Goal: Navigation & Orientation: Find specific page/section

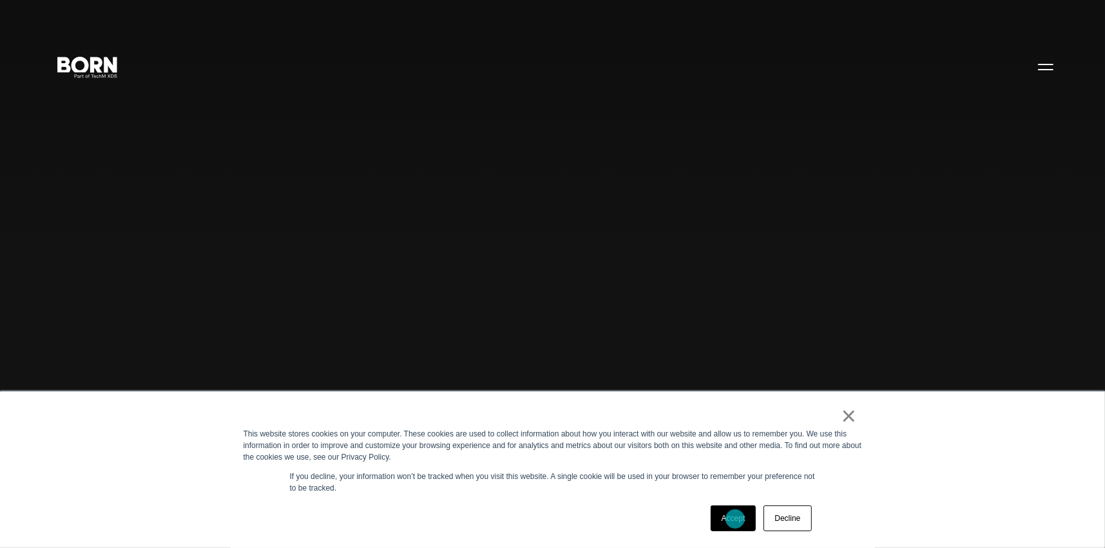
click at [735, 519] on link "Accept" at bounding box center [734, 518] width 46 height 26
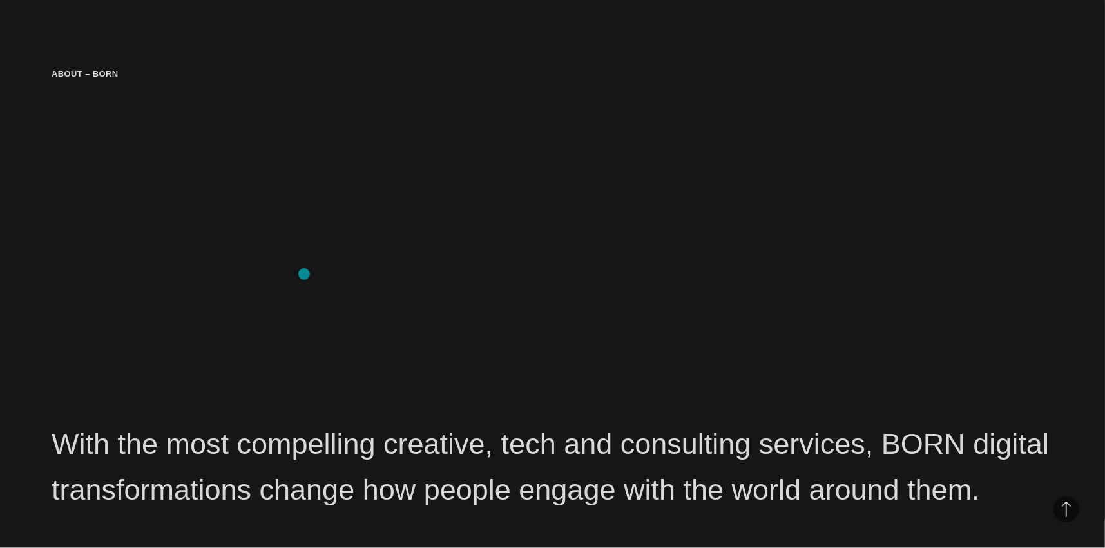
scroll to position [1546, 0]
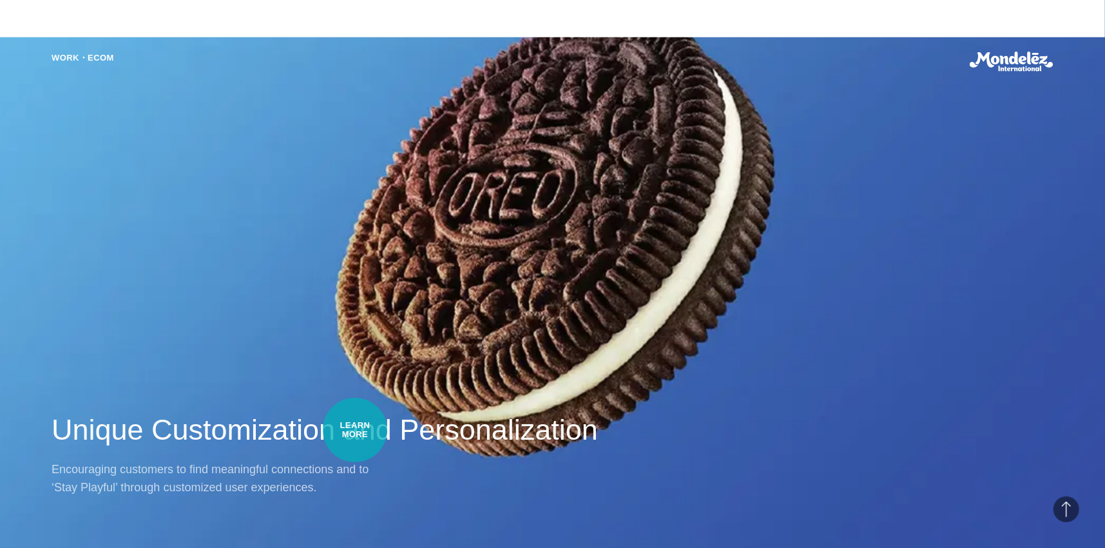
scroll to position [1160, 0]
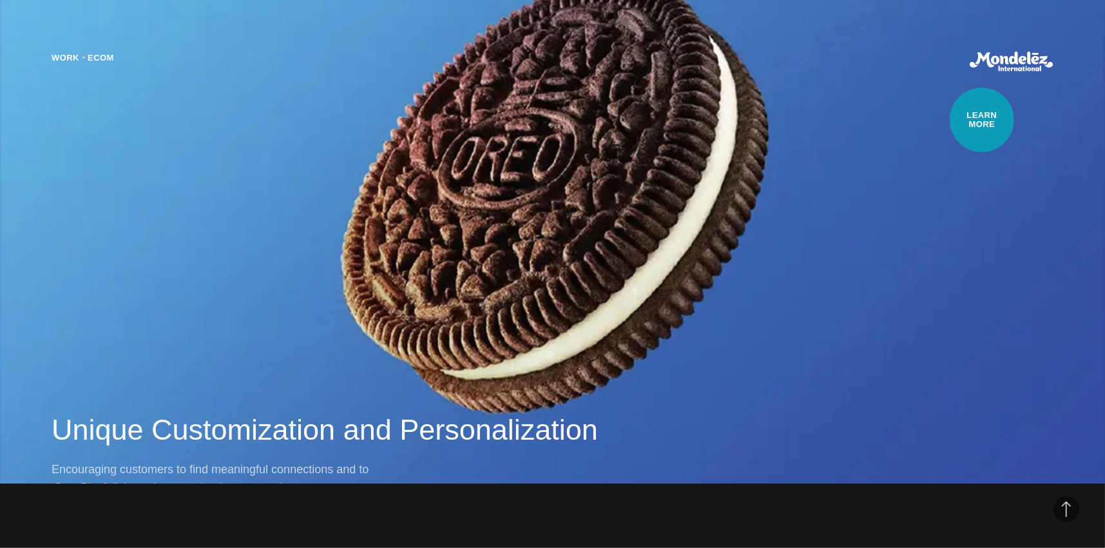
click at [982, 120] on div "Work・Ecom Unique Customization and Personalization Encouraging customers to fin…" at bounding box center [552, 274] width 1105 height 548
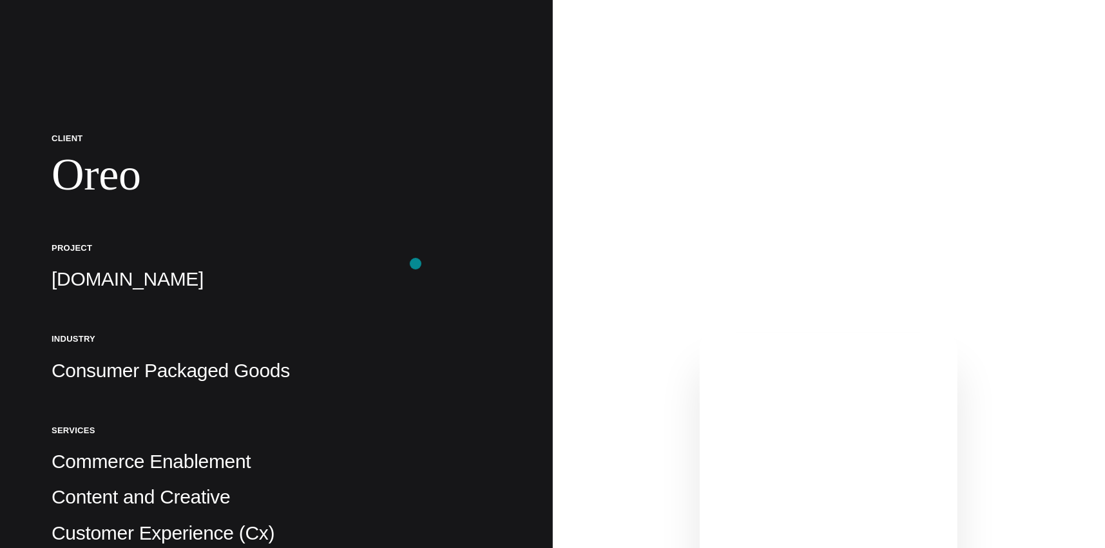
scroll to position [193, 0]
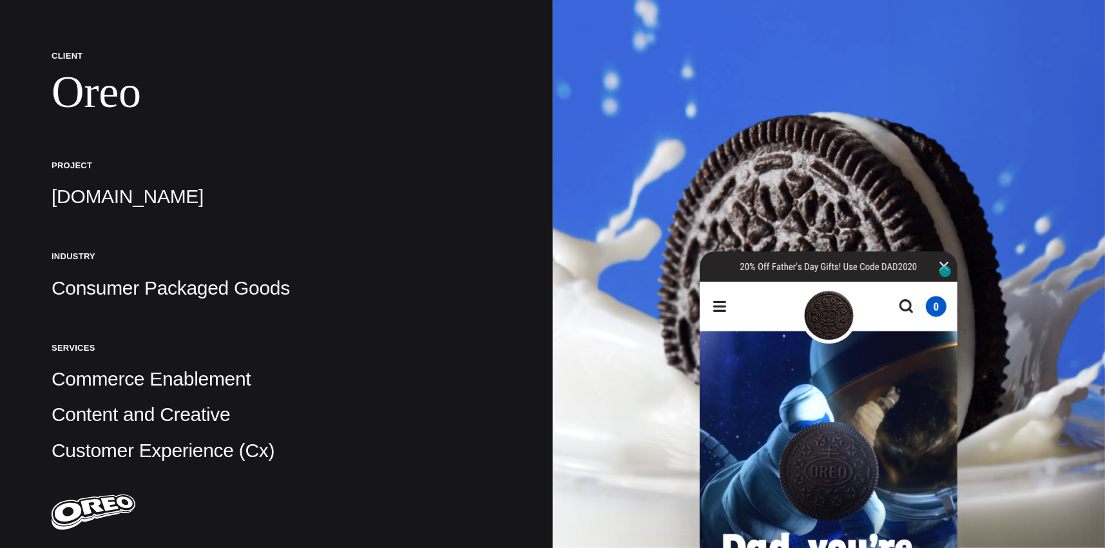
click at [945, 271] on img at bounding box center [829, 529] width 258 height 557
click at [943, 267] on img at bounding box center [829, 529] width 258 height 557
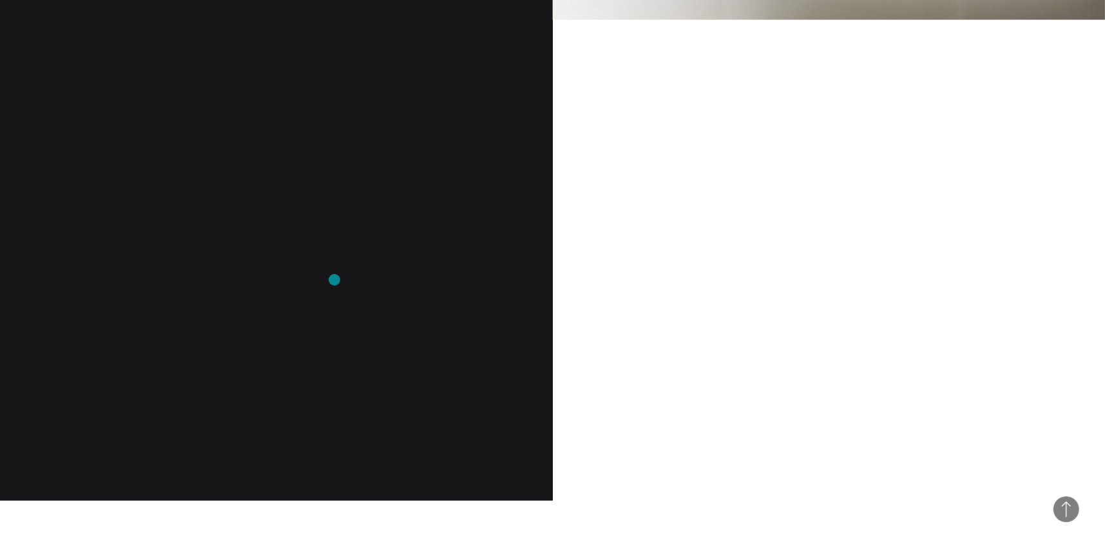
scroll to position [1224, 0]
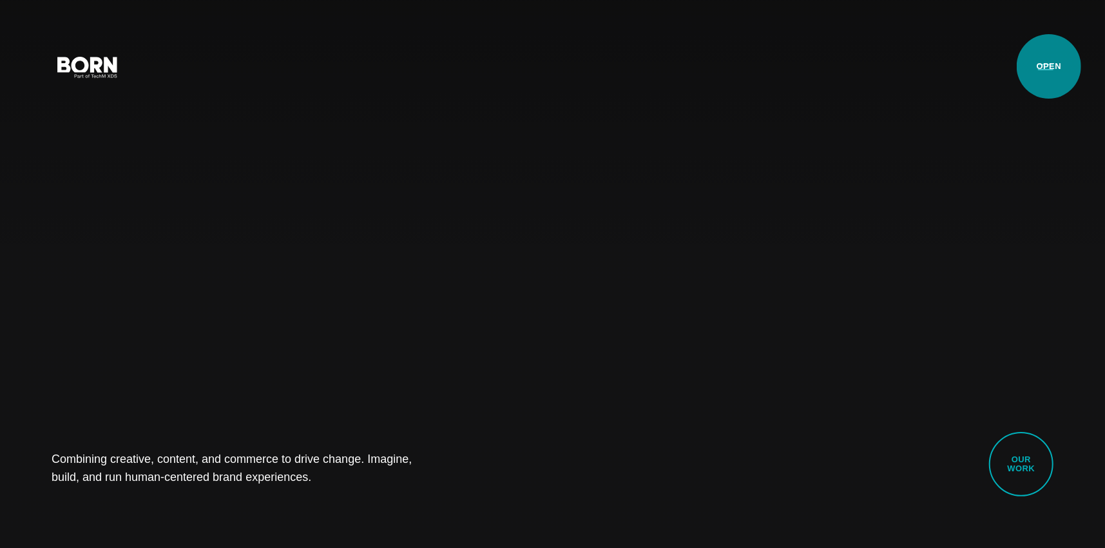
click at [1049, 66] on button "Primary Menu" at bounding box center [1045, 66] width 31 height 27
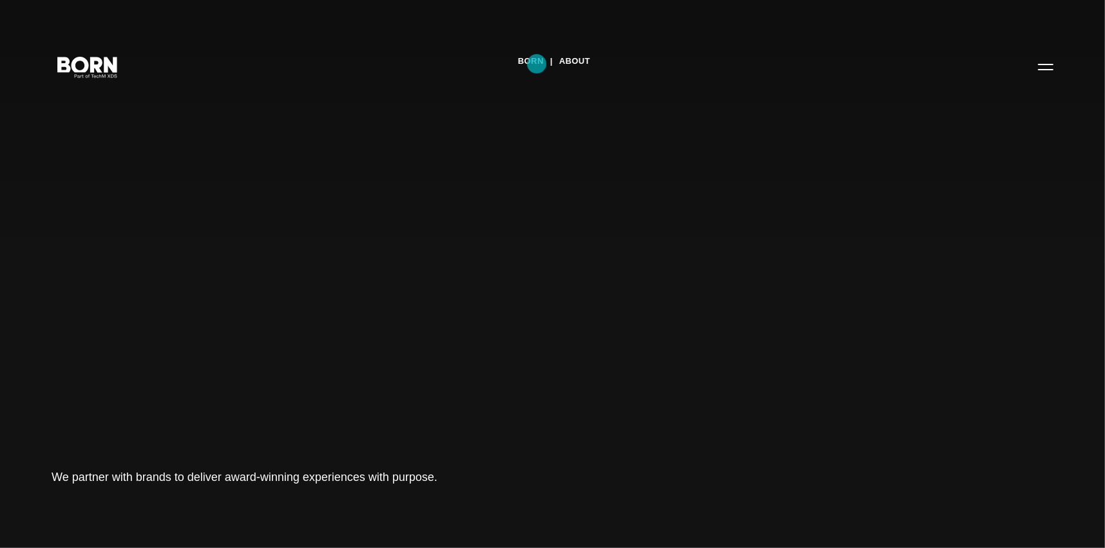
click at [537, 64] on link "BORN" at bounding box center [531, 61] width 26 height 19
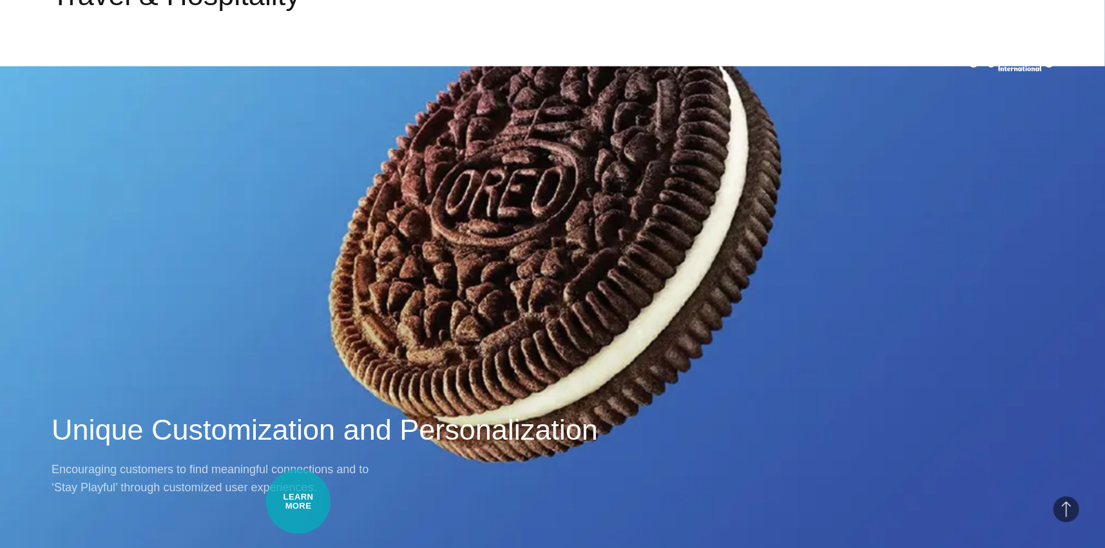
scroll to position [1160, 0]
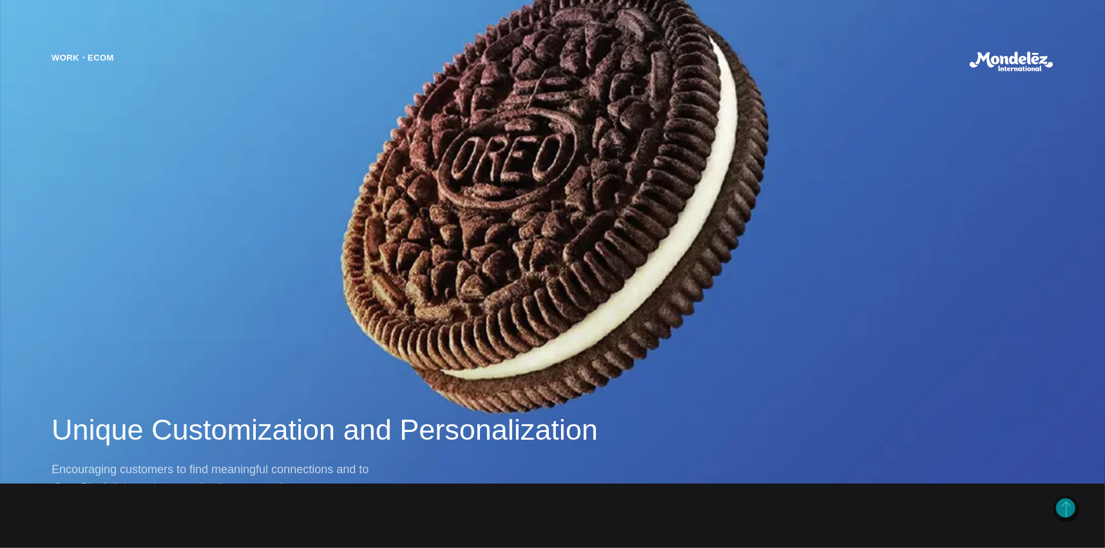
click at [1066, 508] on span "Back to Top" at bounding box center [1067, 509] width 26 height 26
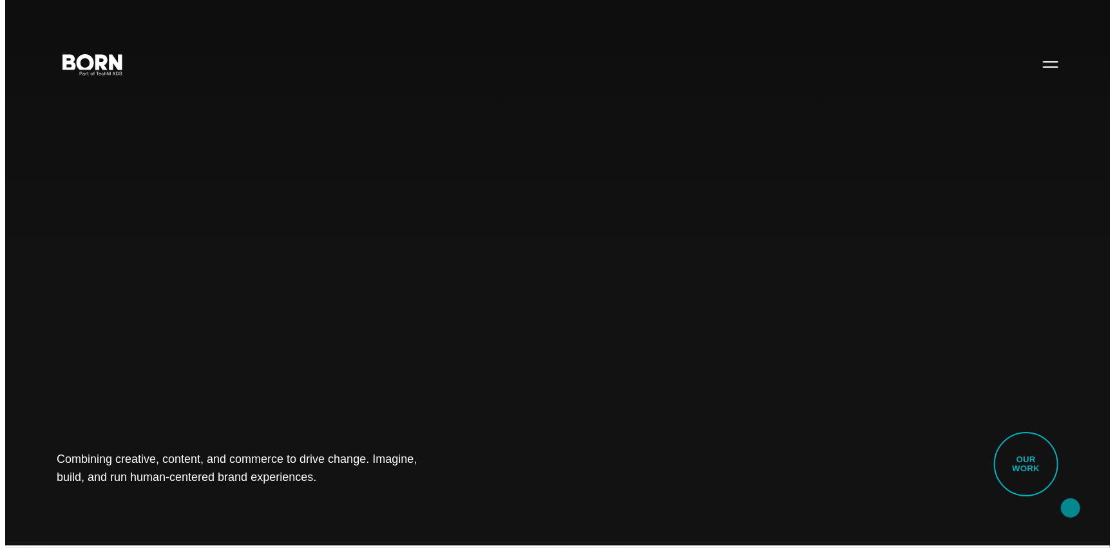
scroll to position [0, 0]
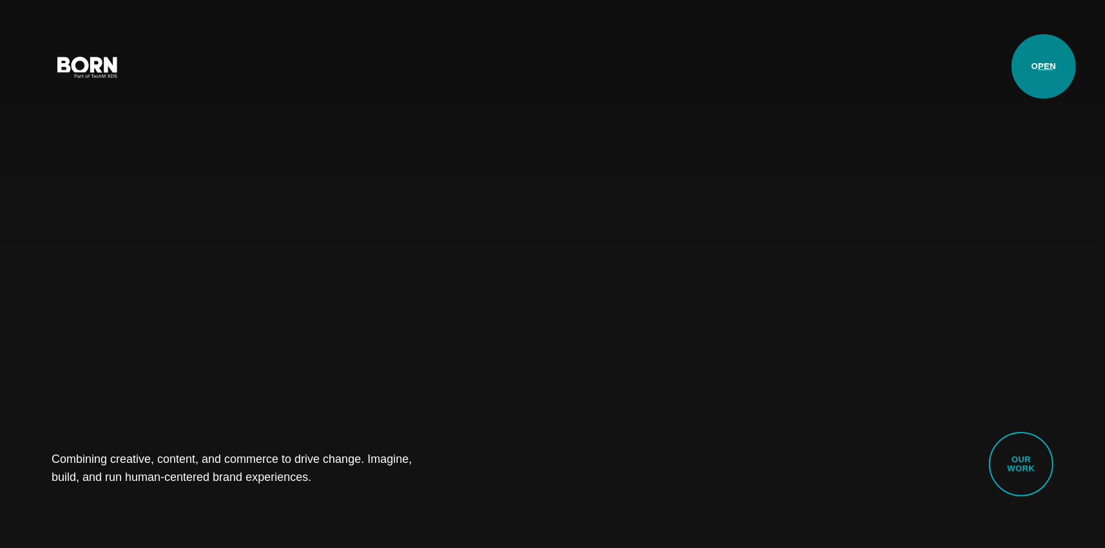
click at [1044, 66] on button "Primary Menu" at bounding box center [1045, 66] width 31 height 27
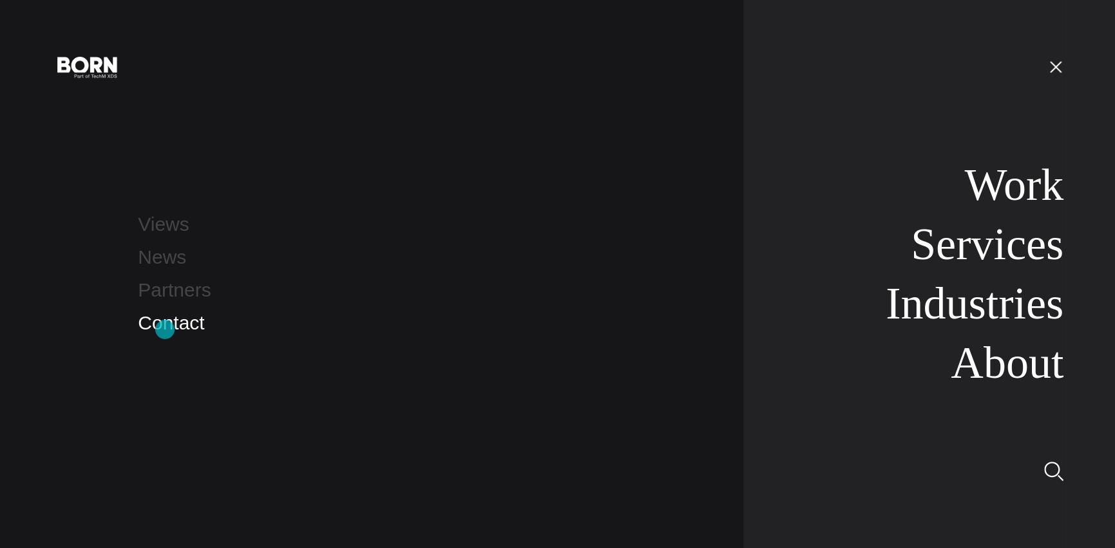
click at [165, 329] on link "Contact" at bounding box center [171, 322] width 66 height 21
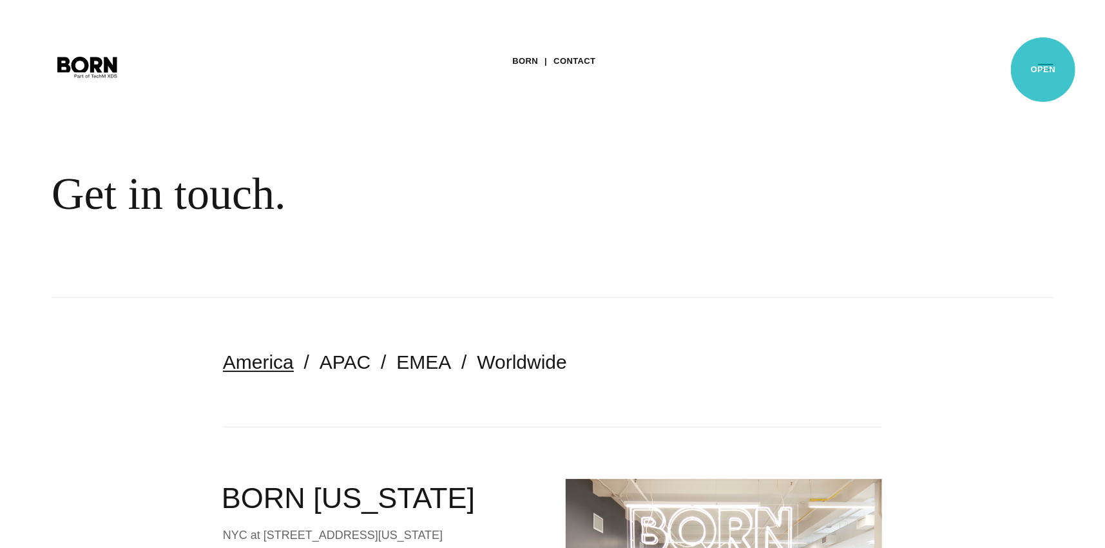
click at [1043, 70] on button "Primary Menu" at bounding box center [1045, 66] width 31 height 27
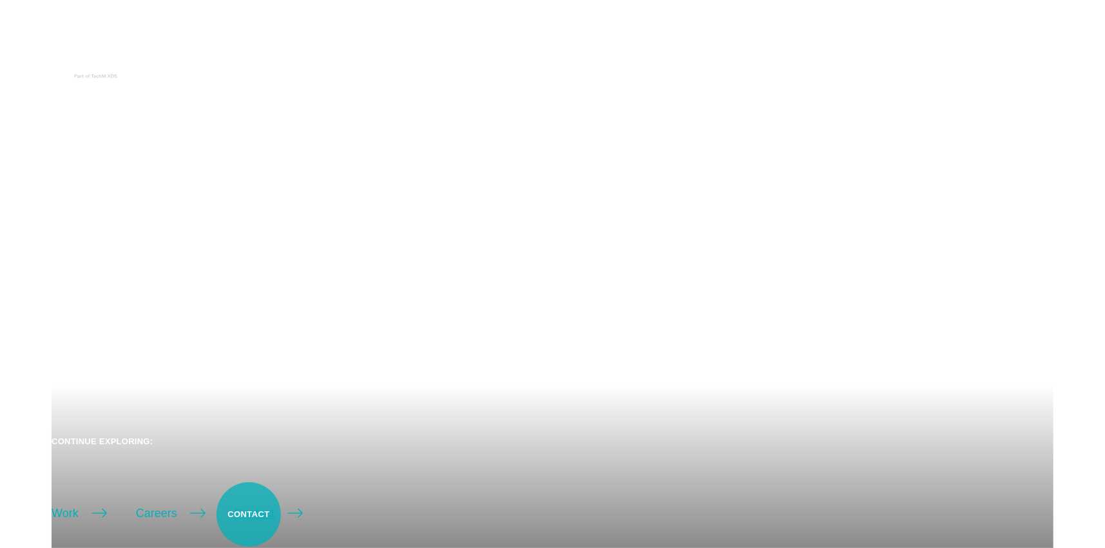
click at [249, 514] on link "Contact" at bounding box center [269, 513] width 68 height 18
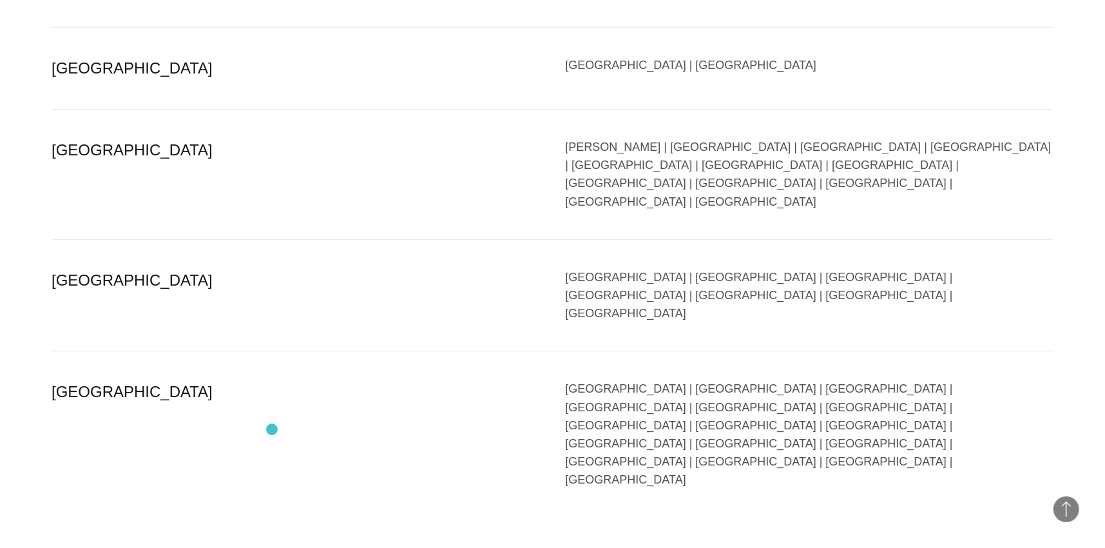
scroll to position [2642, 0]
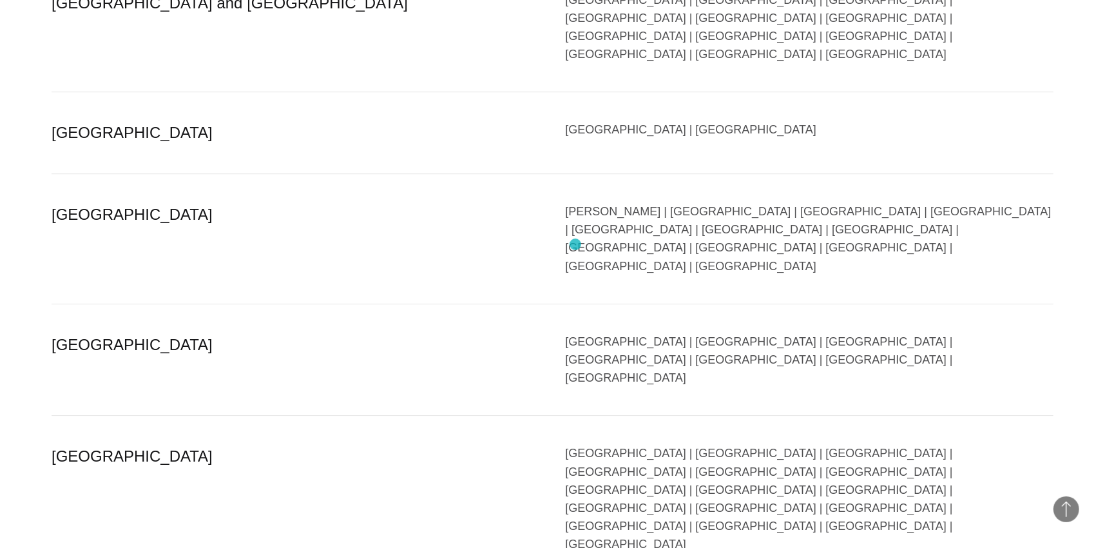
click at [575, 444] on div "[GEOGRAPHIC_DATA] | [GEOGRAPHIC_DATA] | [GEOGRAPHIC_DATA] | [GEOGRAPHIC_DATA] |…" at bounding box center [810, 498] width 488 height 109
click at [80, 444] on div "[GEOGRAPHIC_DATA]" at bounding box center [296, 498] width 488 height 109
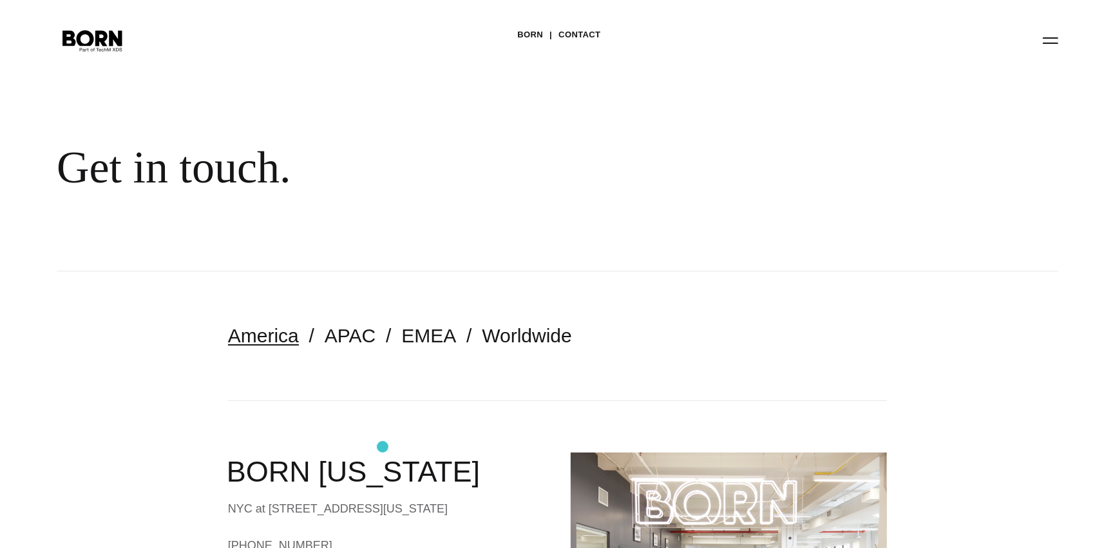
scroll to position [0, 0]
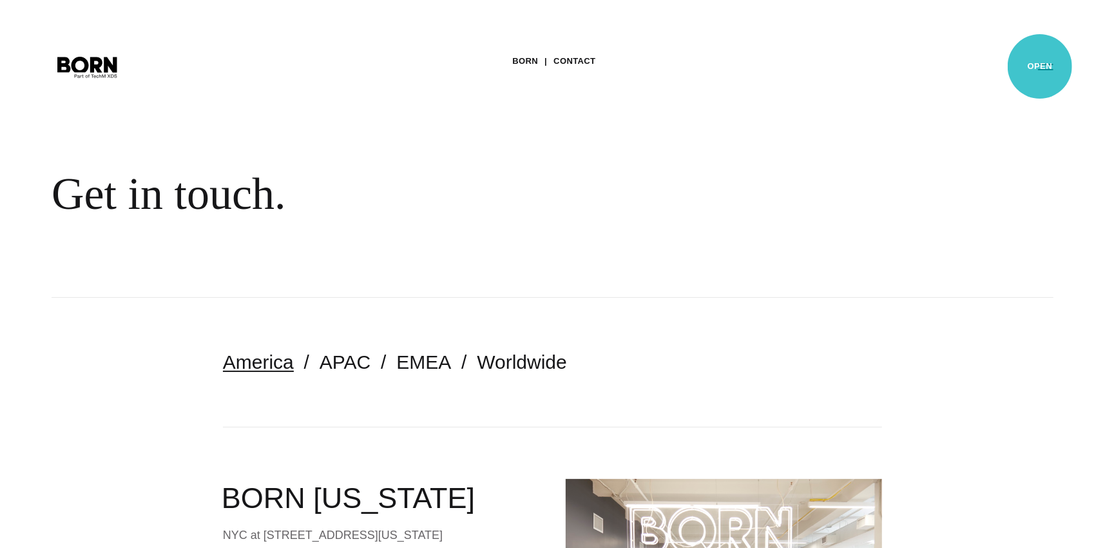
click at [1040, 66] on button "Primary Menu" at bounding box center [1045, 66] width 31 height 27
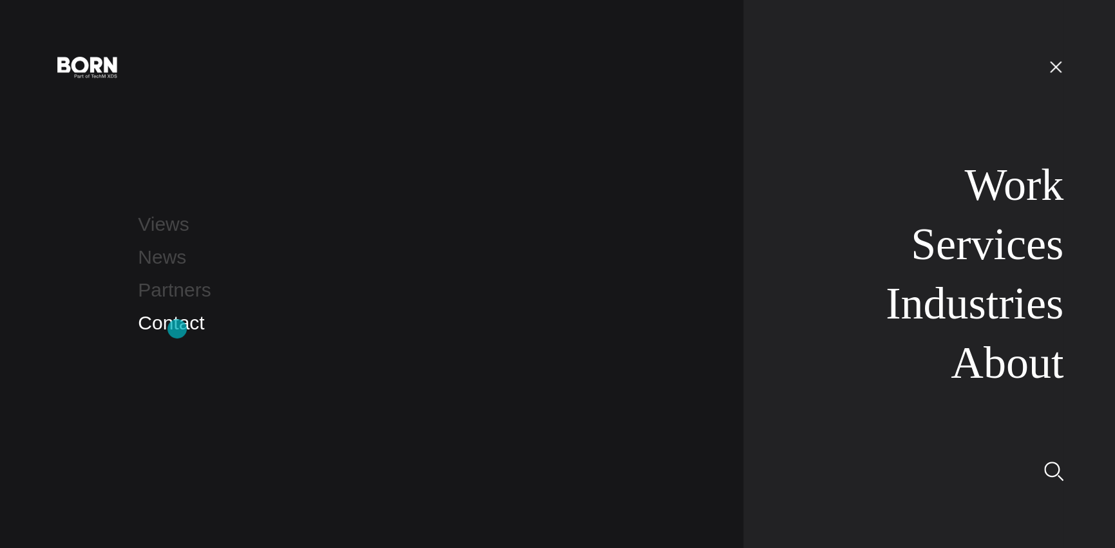
click at [177, 329] on link "Contact" at bounding box center [171, 322] width 66 height 21
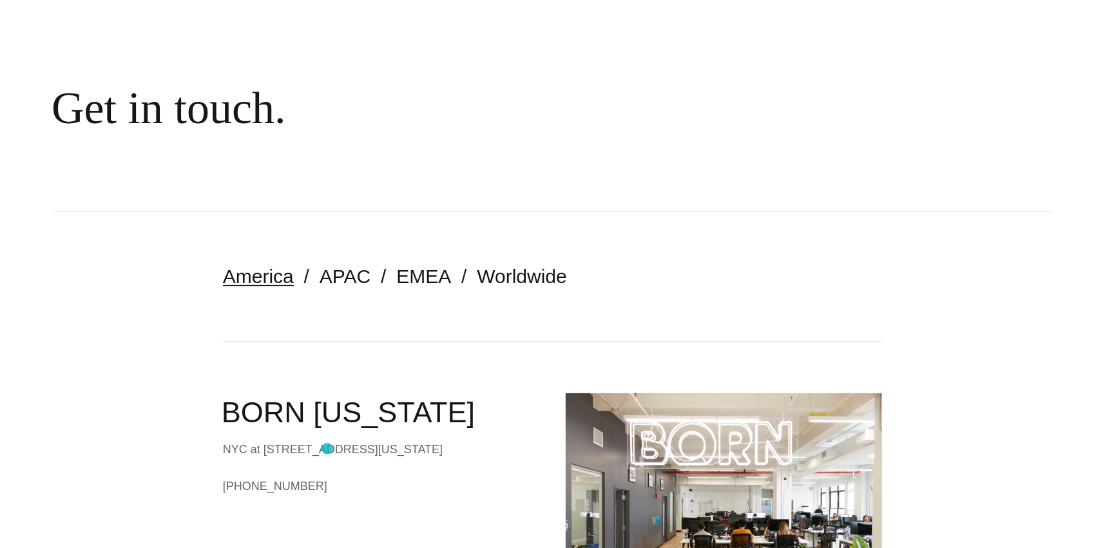
scroll to position [129, 0]
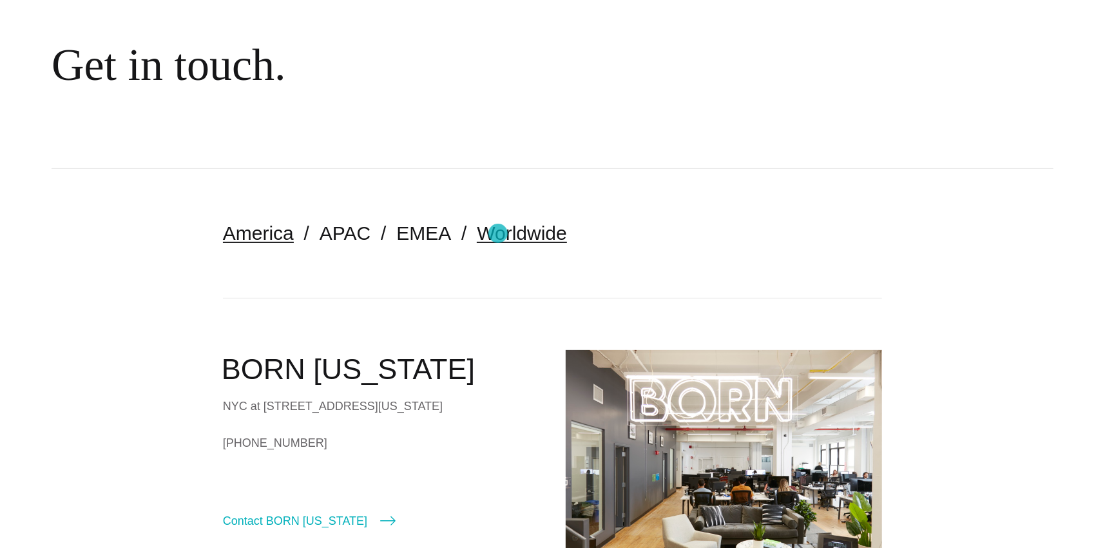
click at [498, 233] on link "Worldwide" at bounding box center [522, 232] width 90 height 21
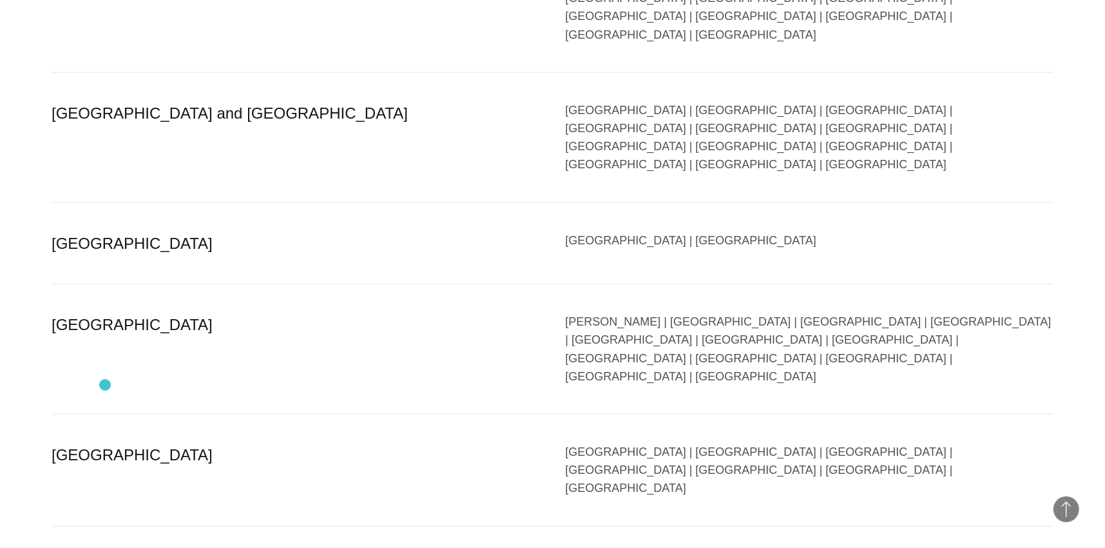
scroll to position [902, 0]
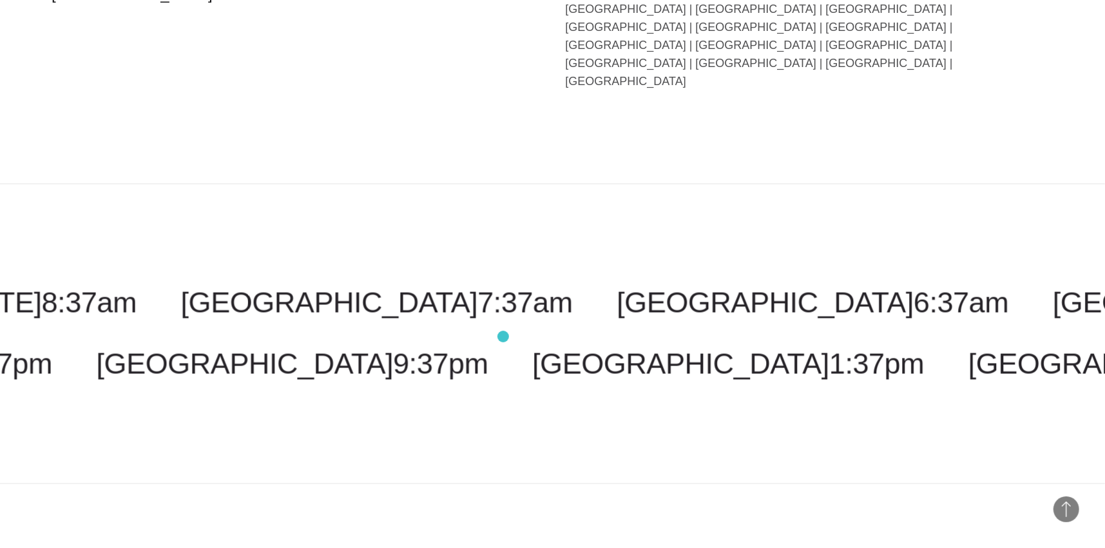
scroll to position [1482, 0]
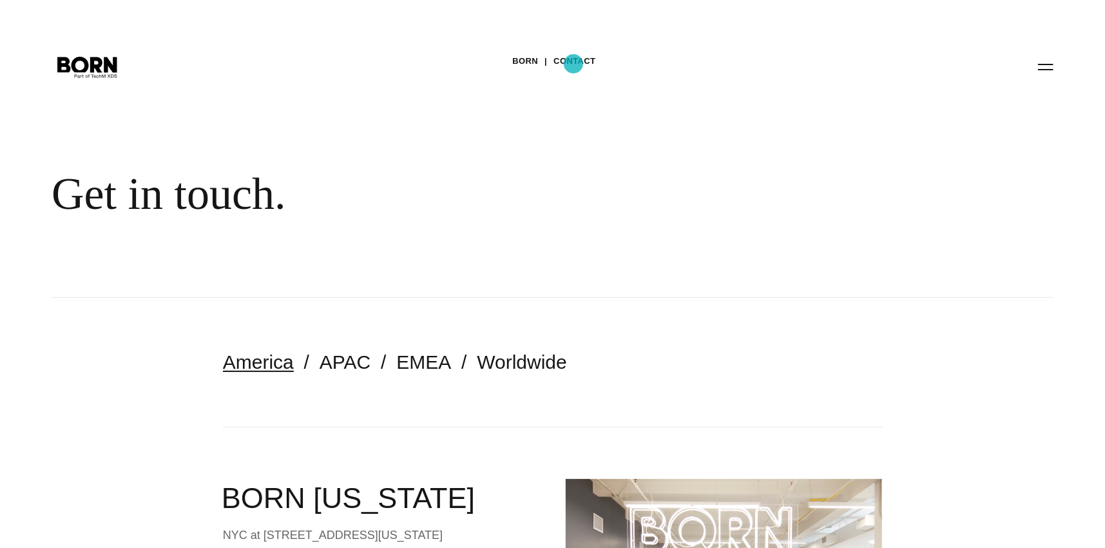
click at [573, 64] on link "Contact" at bounding box center [575, 61] width 42 height 19
click at [1046, 70] on button "Primary Menu" at bounding box center [1045, 66] width 31 height 27
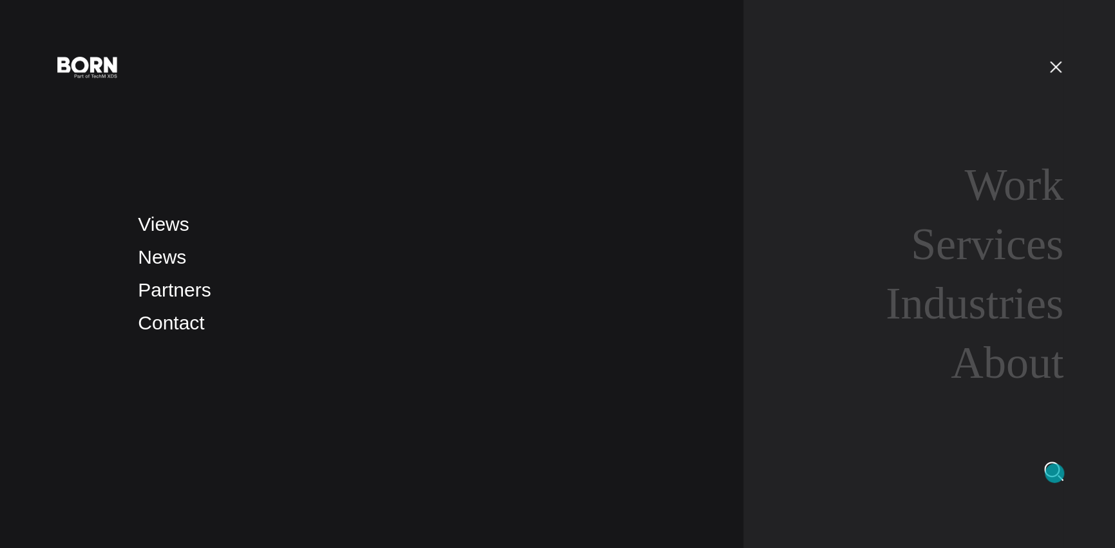
click at [1055, 473] on img at bounding box center [1054, 470] width 19 height 19
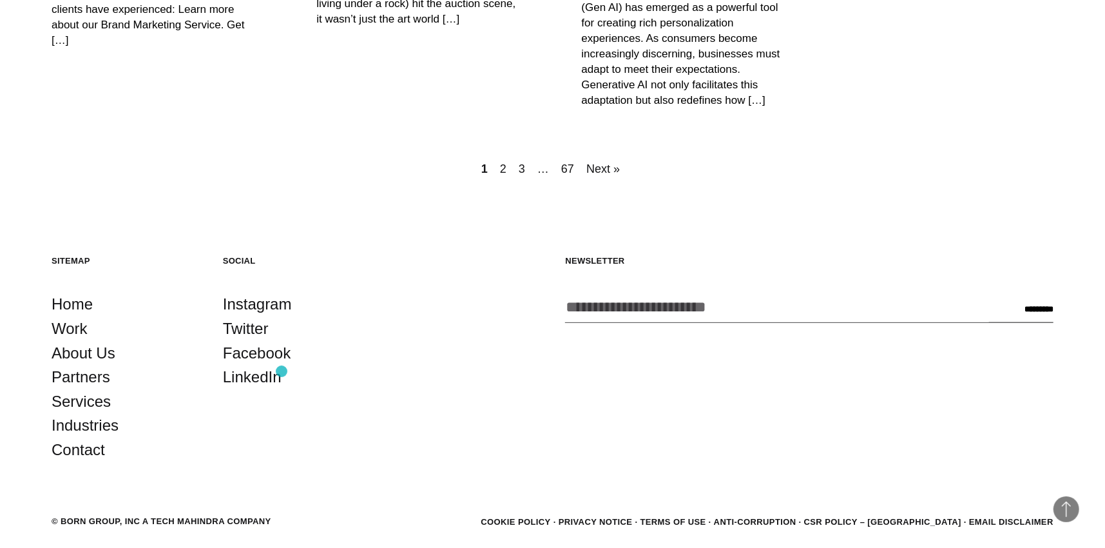
scroll to position [847, 0]
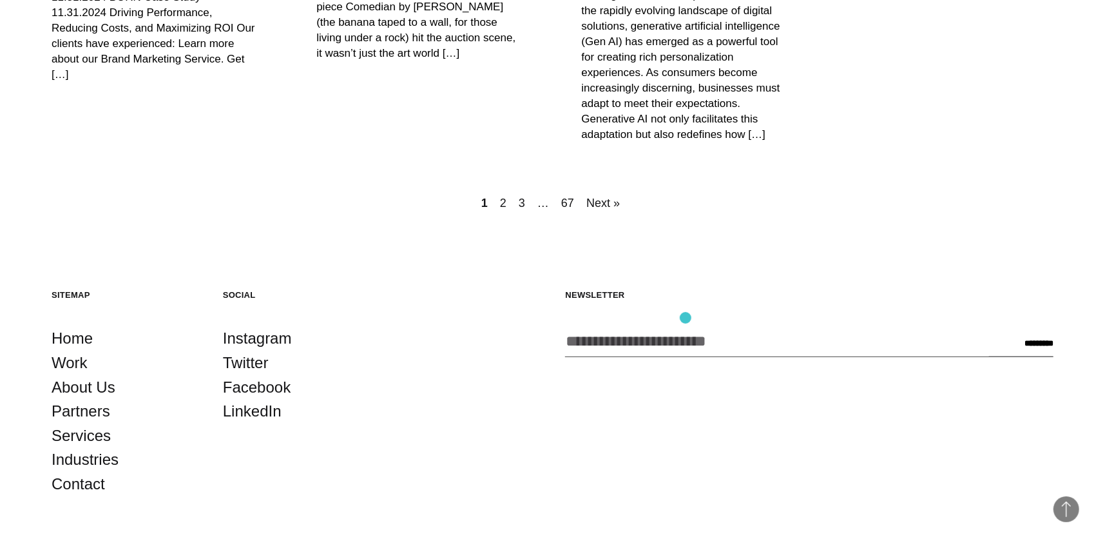
click at [686, 326] on input "Enter your email address *" at bounding box center [777, 341] width 424 height 30
click at [718, 289] on h5 "Newsletter" at bounding box center [809, 294] width 488 height 11
click at [508, 194] on link "2" at bounding box center [503, 203] width 12 height 18
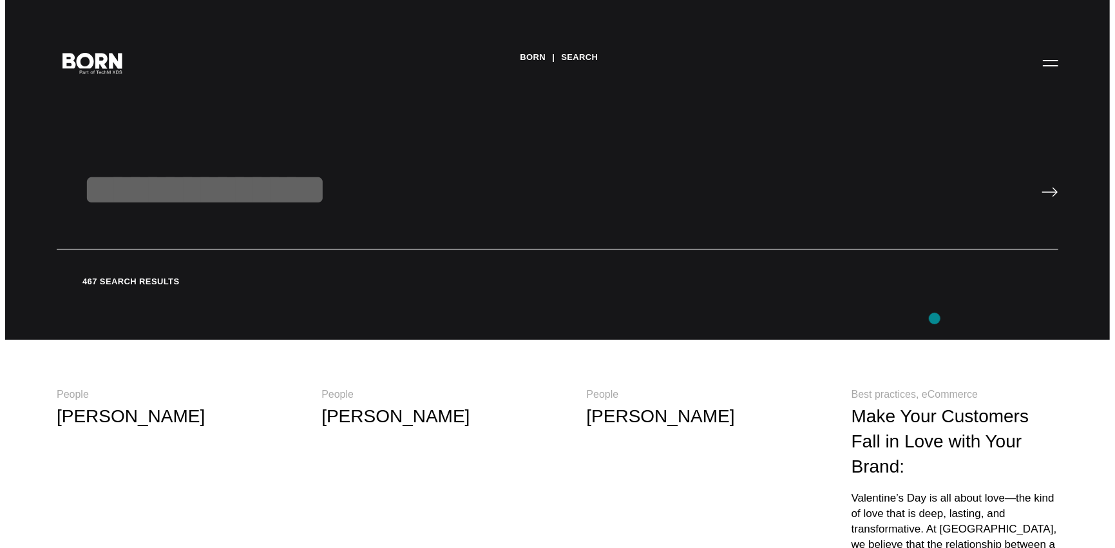
scroll to position [0, 0]
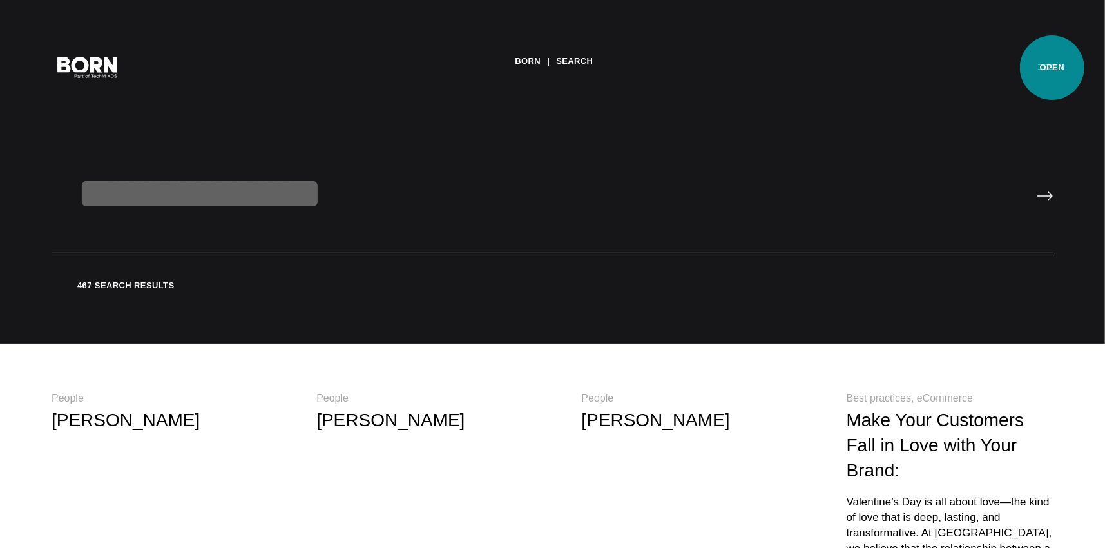
click at [1052, 68] on button "Primary Menu" at bounding box center [1045, 66] width 31 height 27
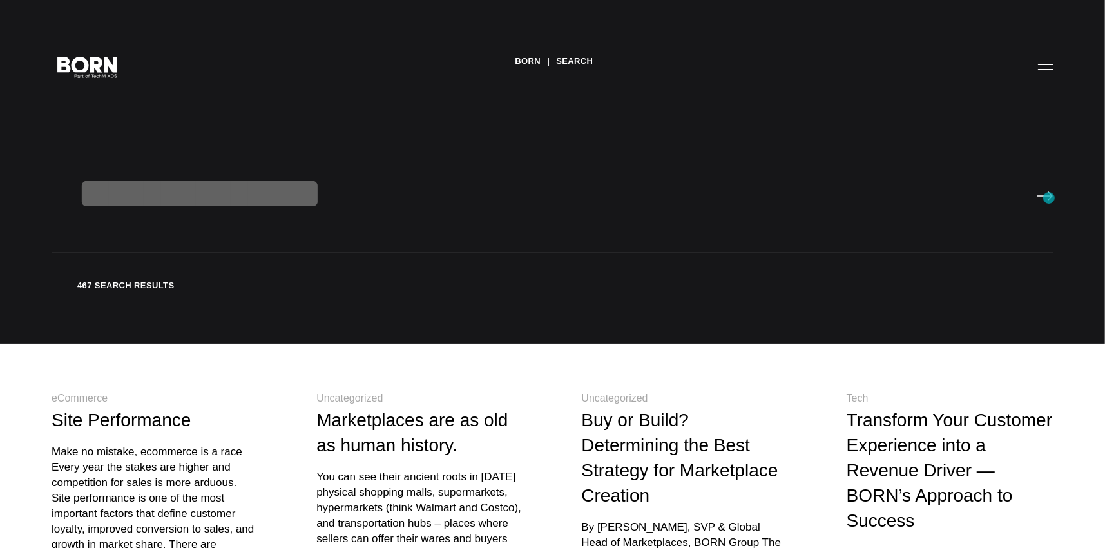
click at [1049, 198] on input "image" at bounding box center [1045, 196] width 17 height 10
